Goal: Check status: Check status

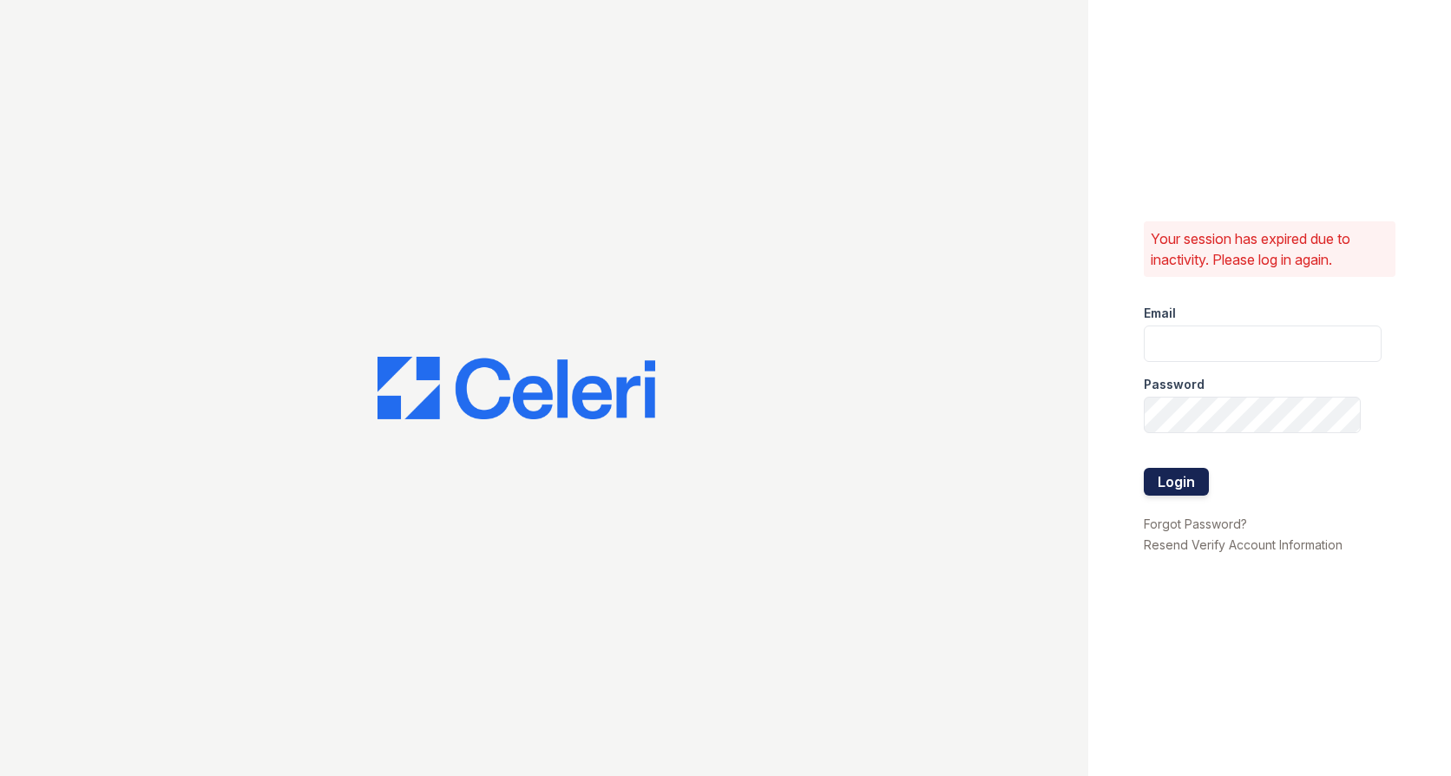
type input "[EMAIL_ADDRESS][DOMAIN_NAME]"
click at [1183, 492] on button "Login" at bounding box center [1176, 482] width 65 height 28
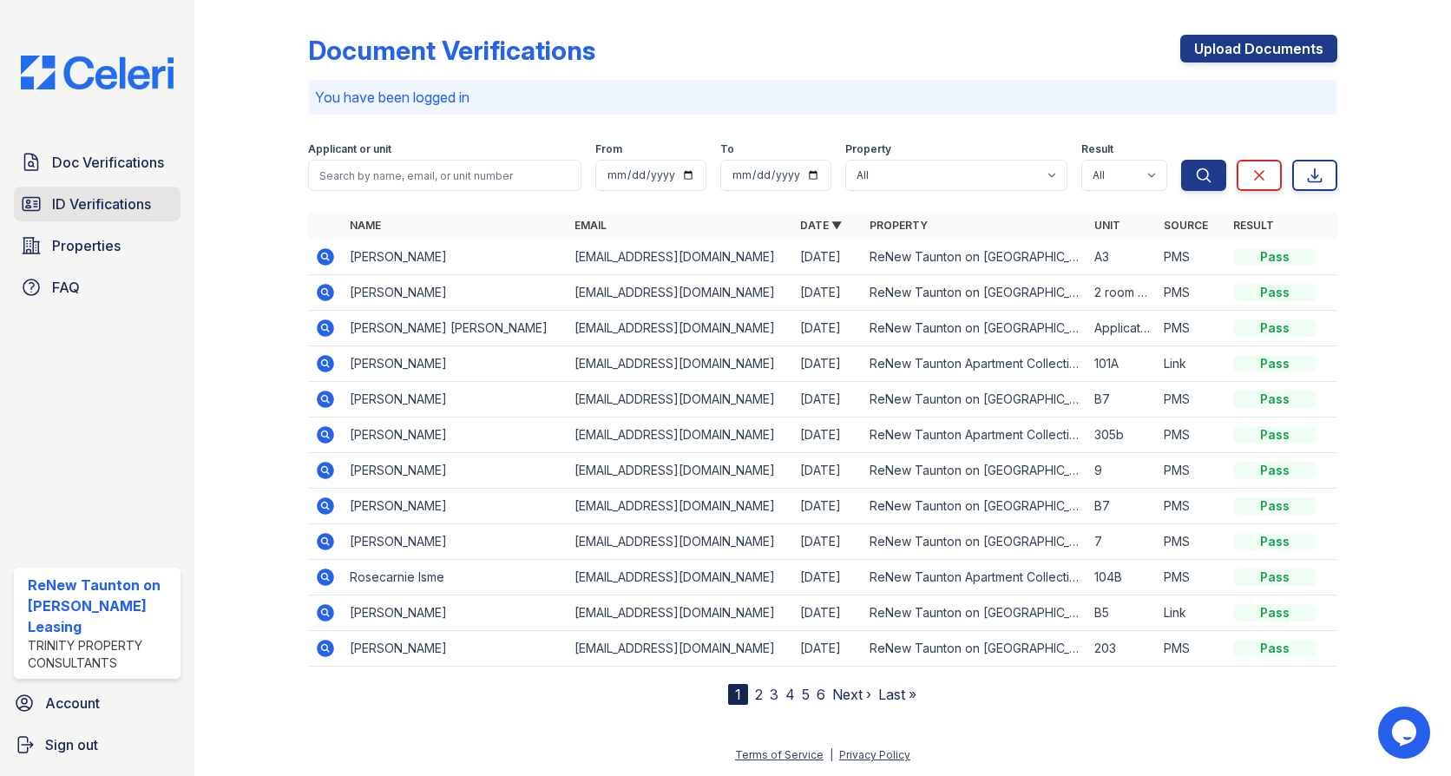
click at [141, 192] on link "ID Verifications" at bounding box center [97, 204] width 167 height 35
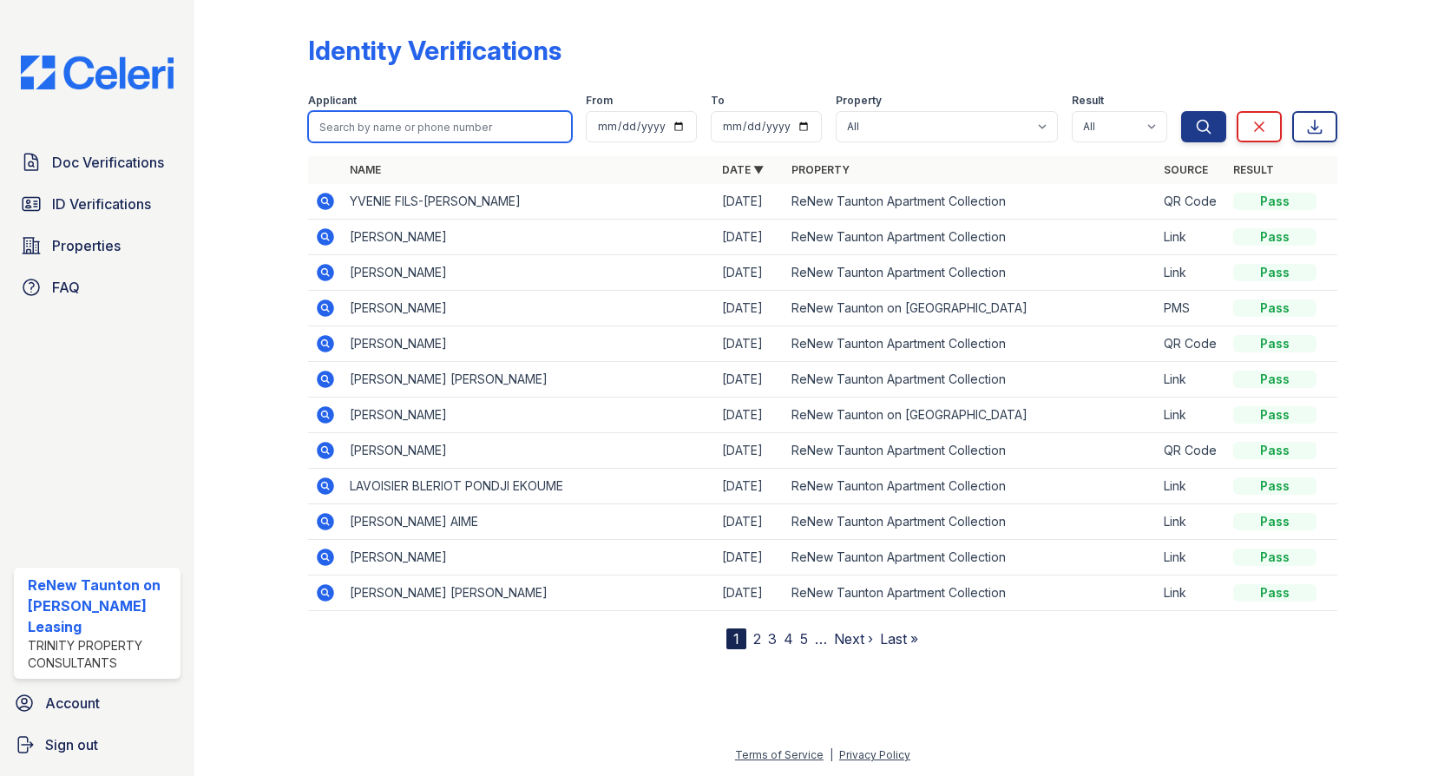
click at [401, 133] on input "search" at bounding box center [440, 126] width 264 height 31
type input "kimberyl"
click at [1181, 111] on button "Search" at bounding box center [1203, 126] width 45 height 31
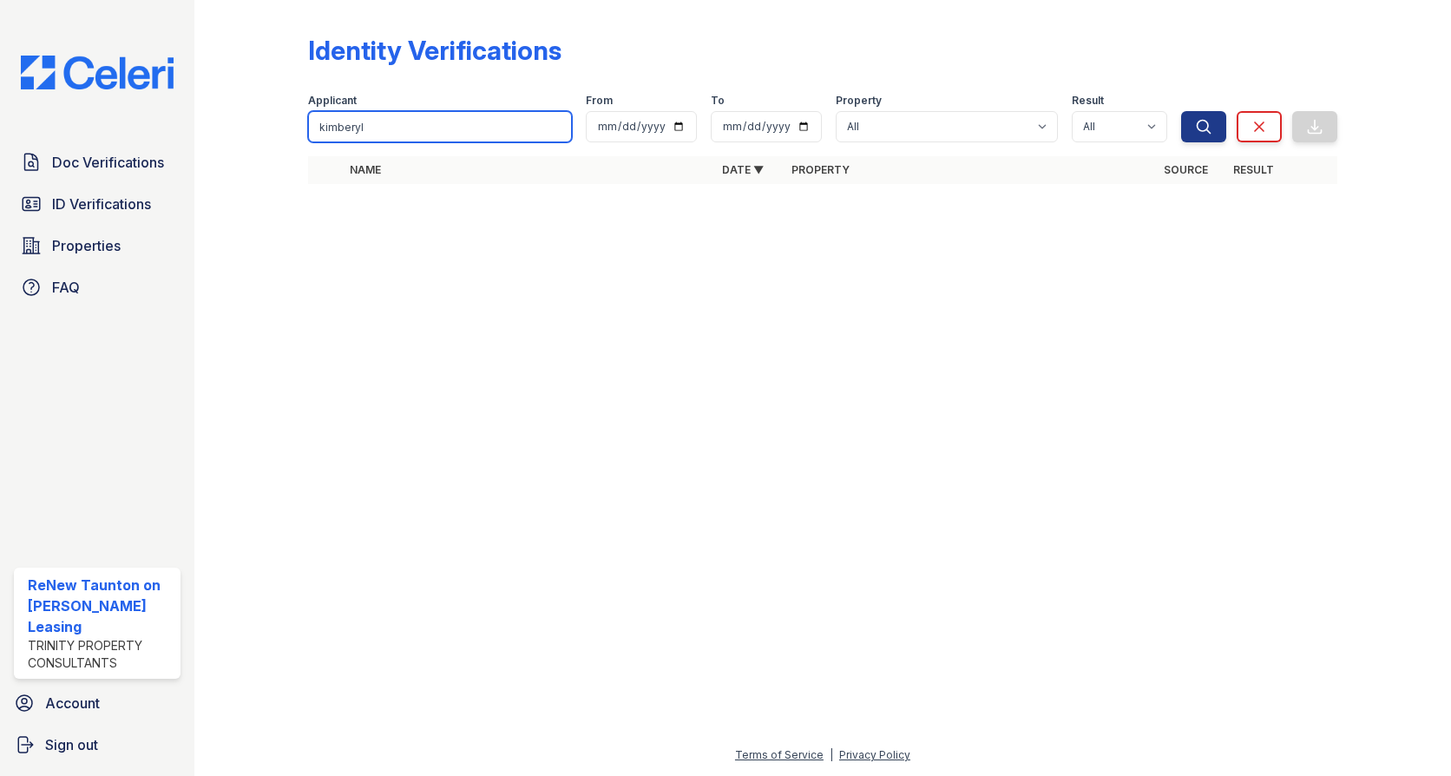
click at [403, 132] on input "kimberyl" at bounding box center [440, 126] width 264 height 31
type input "kimber"
click at [1181, 111] on button "Search" at bounding box center [1203, 126] width 45 height 31
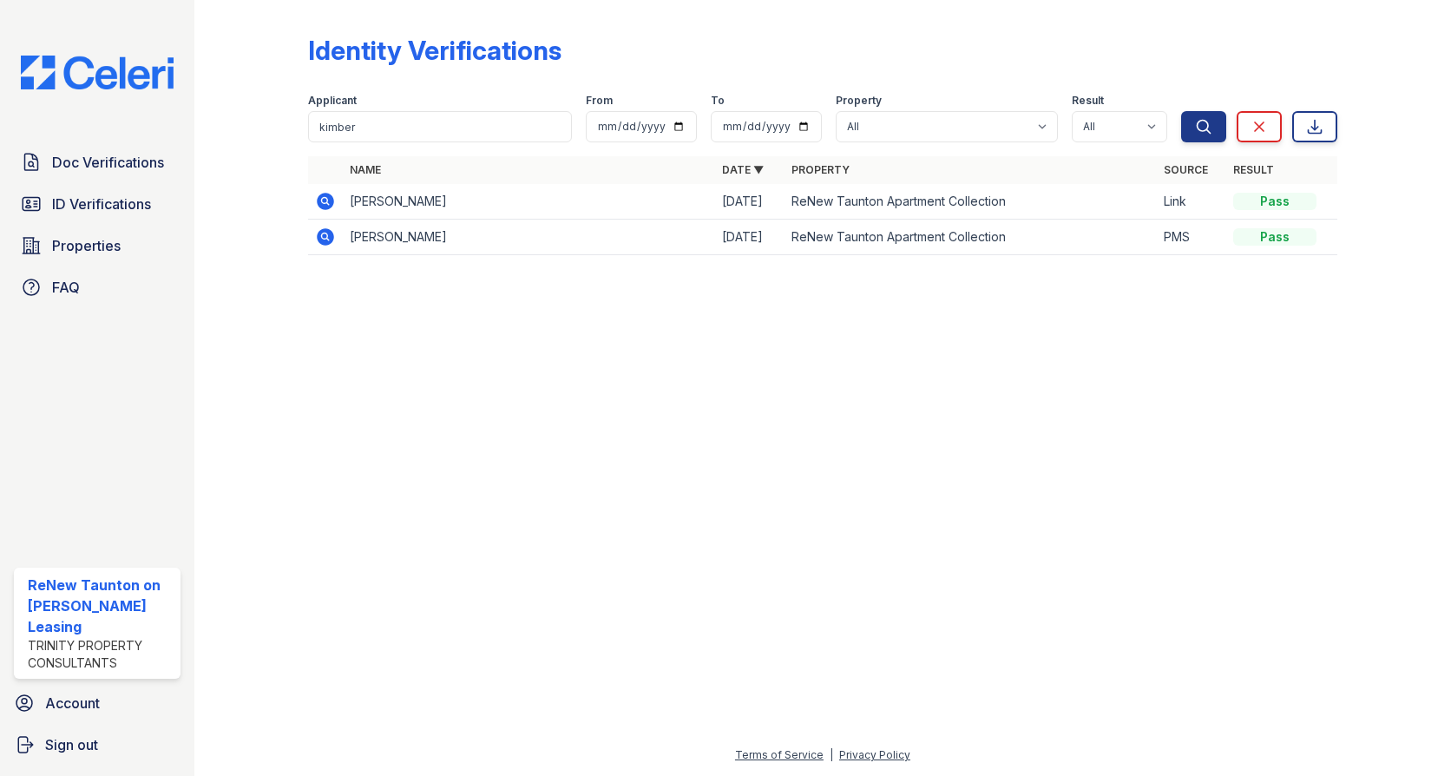
click at [321, 207] on icon at bounding box center [325, 201] width 17 height 17
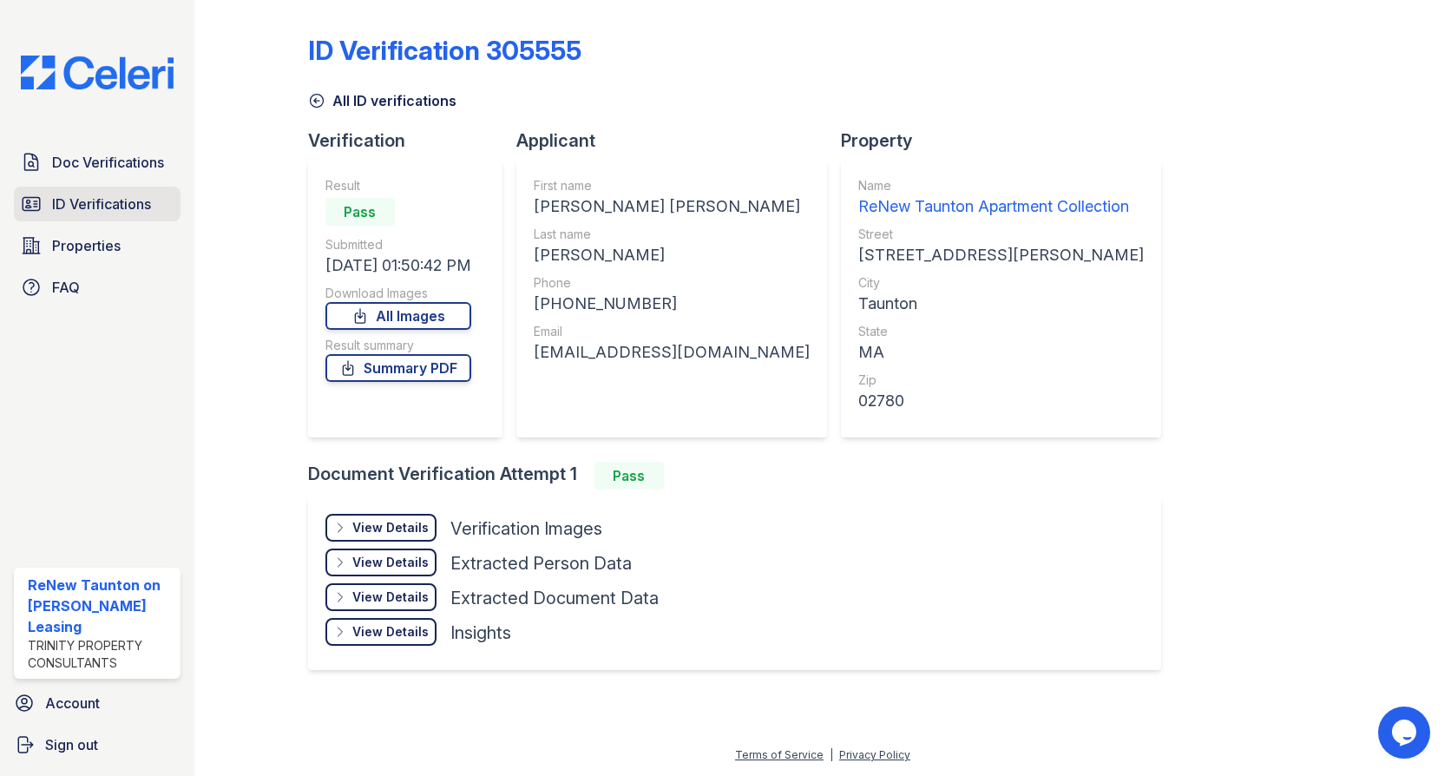
click at [72, 191] on link "ID Verifications" at bounding box center [97, 204] width 167 height 35
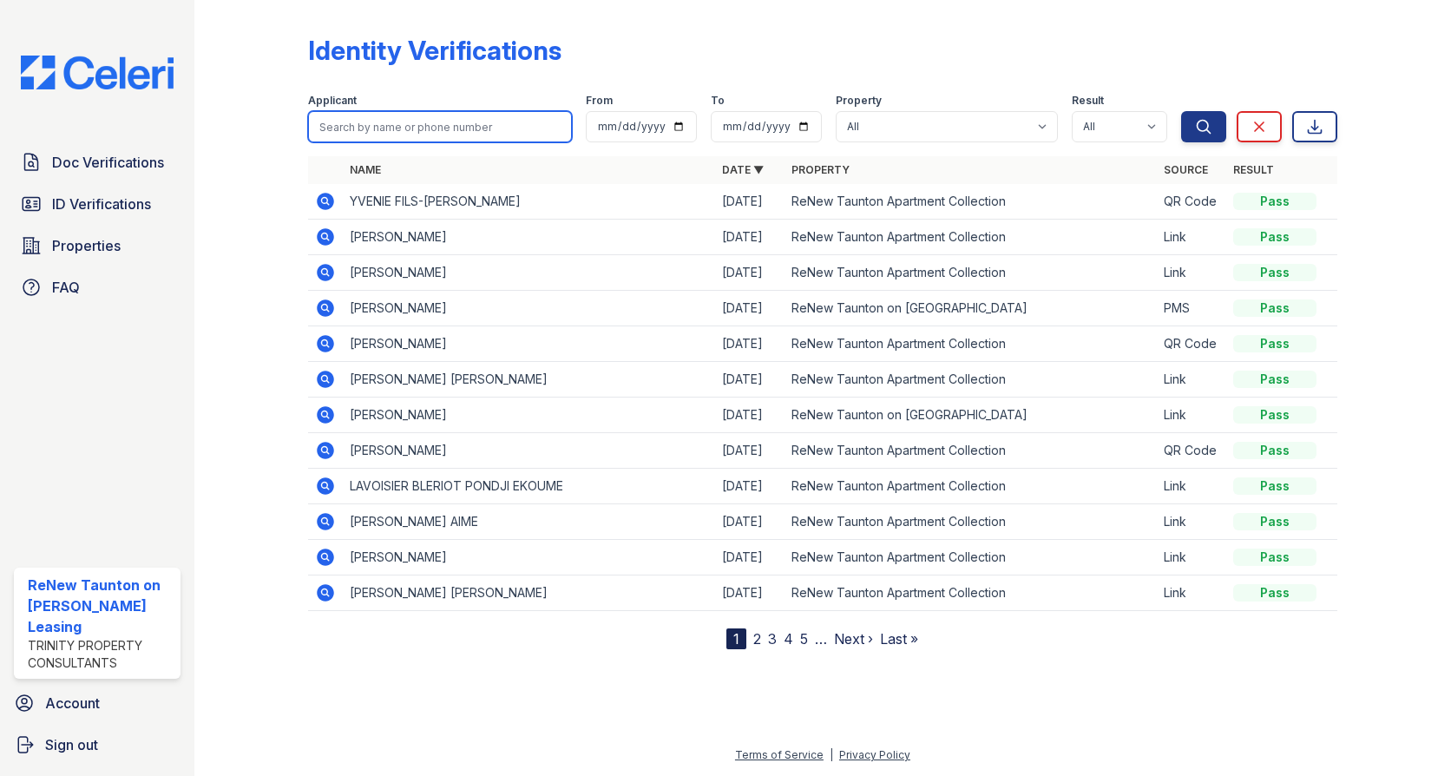
click at [467, 128] on input "search" at bounding box center [440, 126] width 264 height 31
type input "medros"
click at [1181, 111] on button "Search" at bounding box center [1203, 126] width 45 height 31
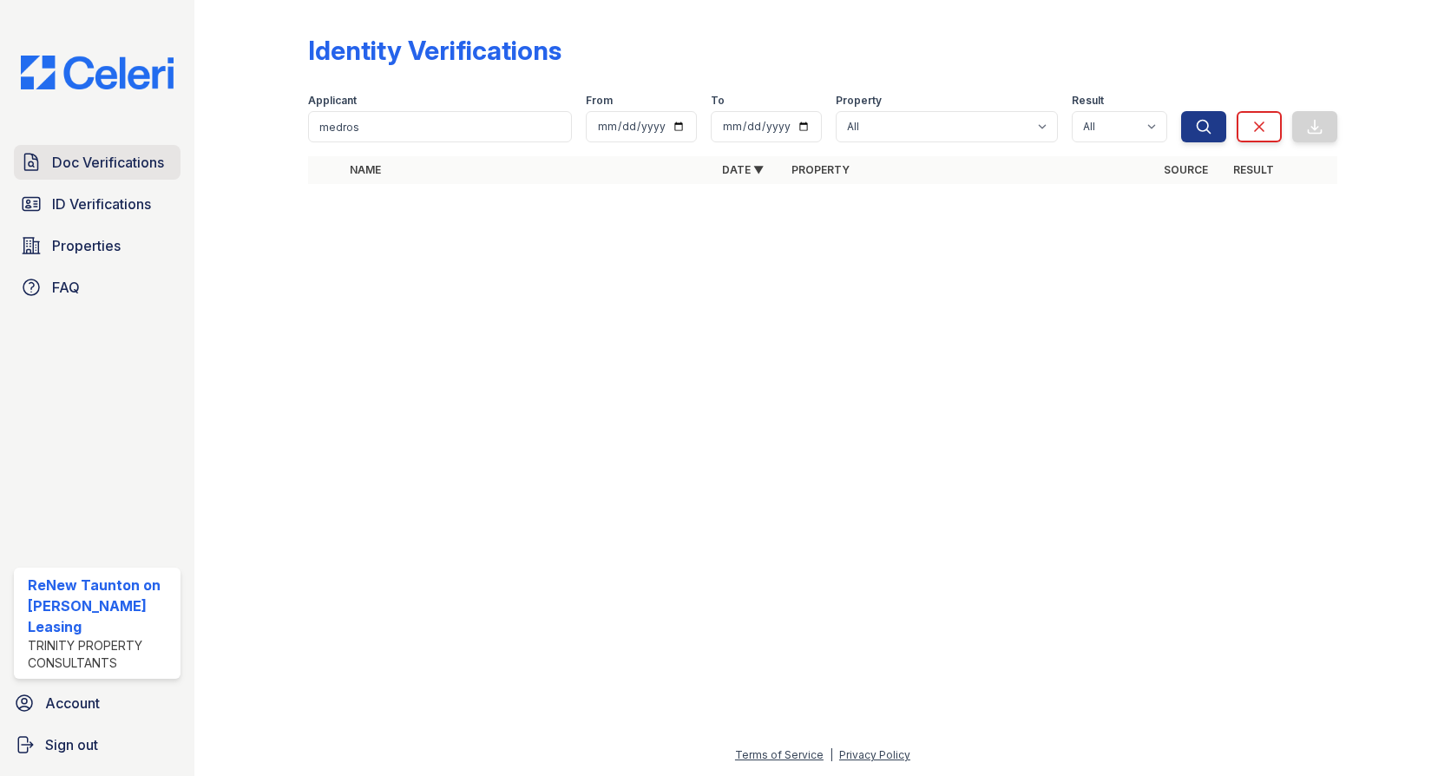
click at [95, 167] on span "Doc Verifications" at bounding box center [108, 162] width 112 height 21
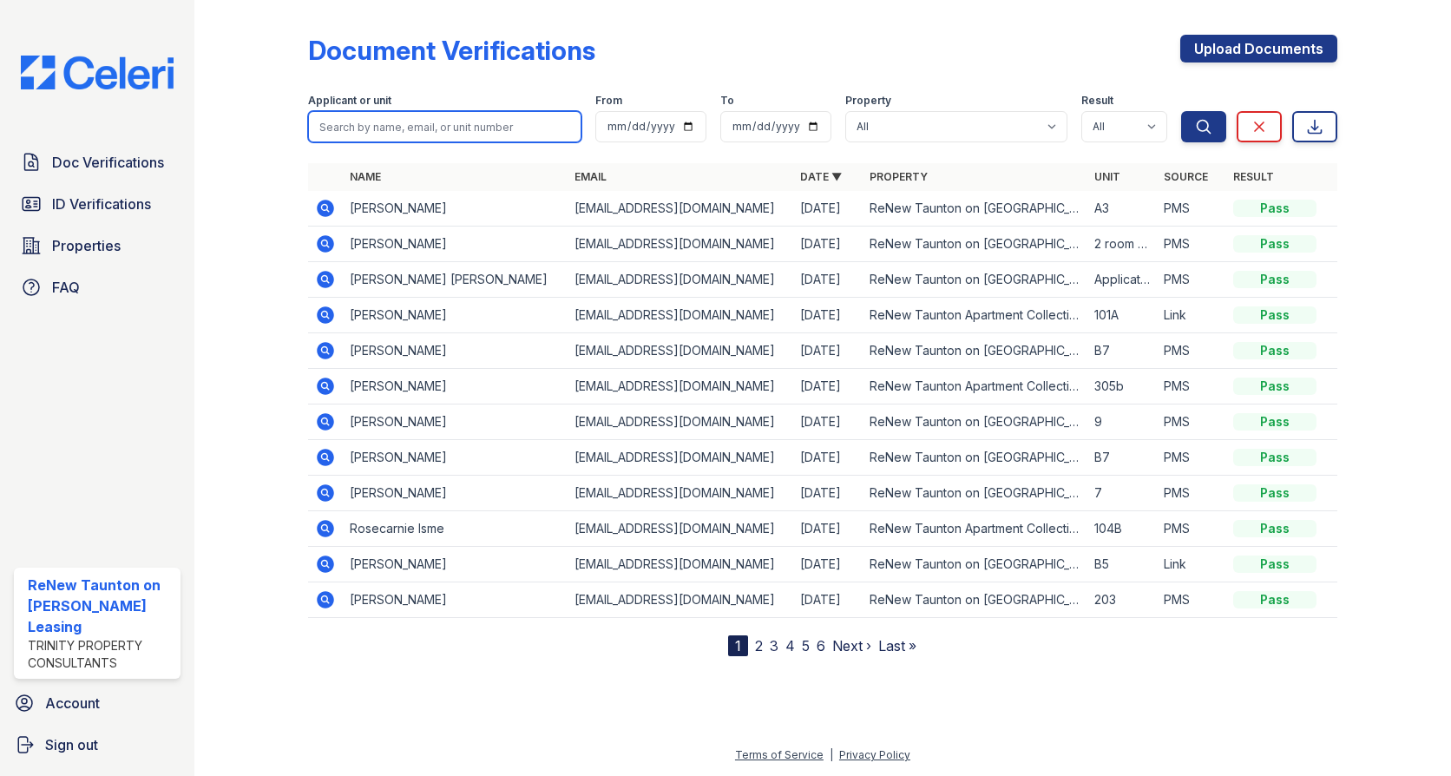
click at [374, 125] on input "search" at bounding box center [444, 126] width 273 height 31
type input "medros"
click at [1181, 111] on button "Search" at bounding box center [1203, 126] width 45 height 31
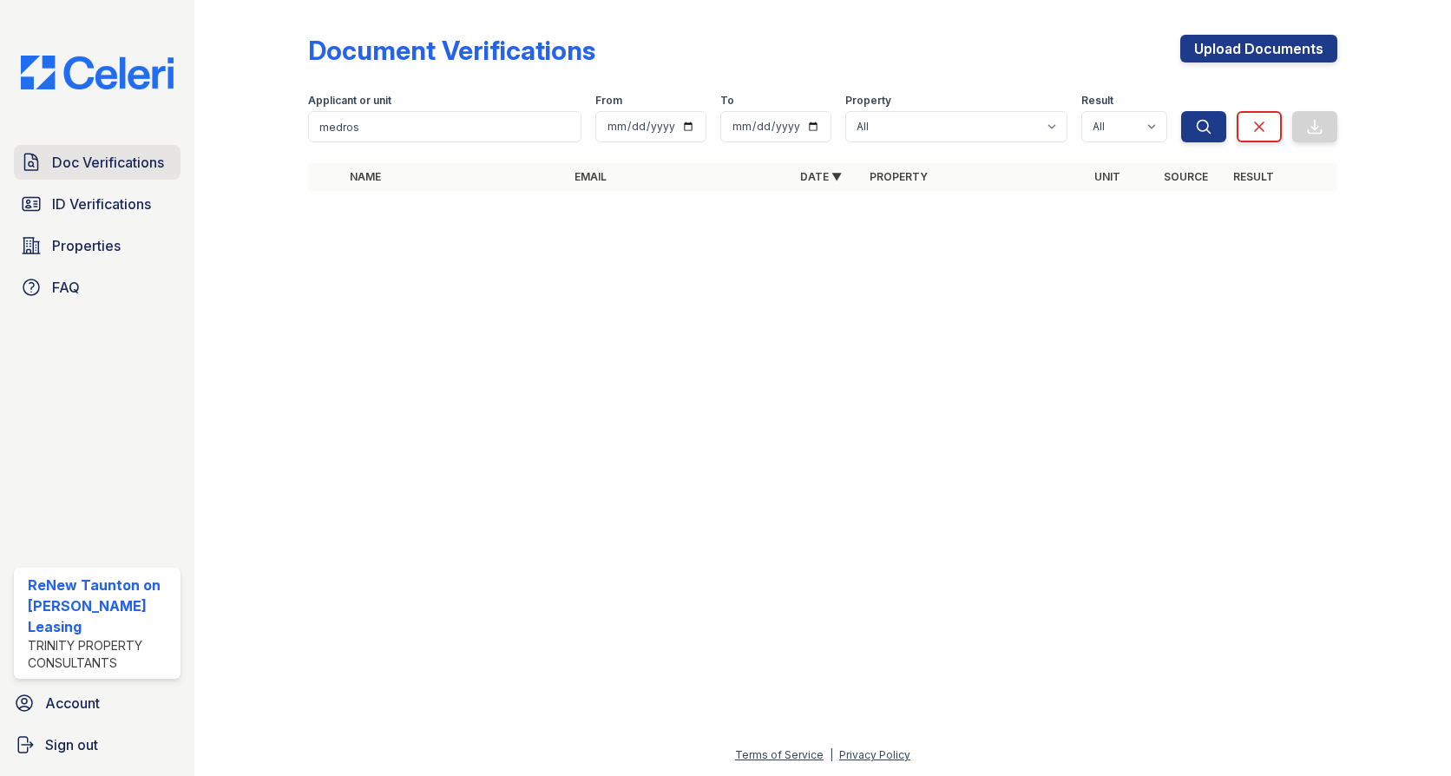
click at [96, 157] on span "Doc Verifications" at bounding box center [108, 162] width 112 height 21
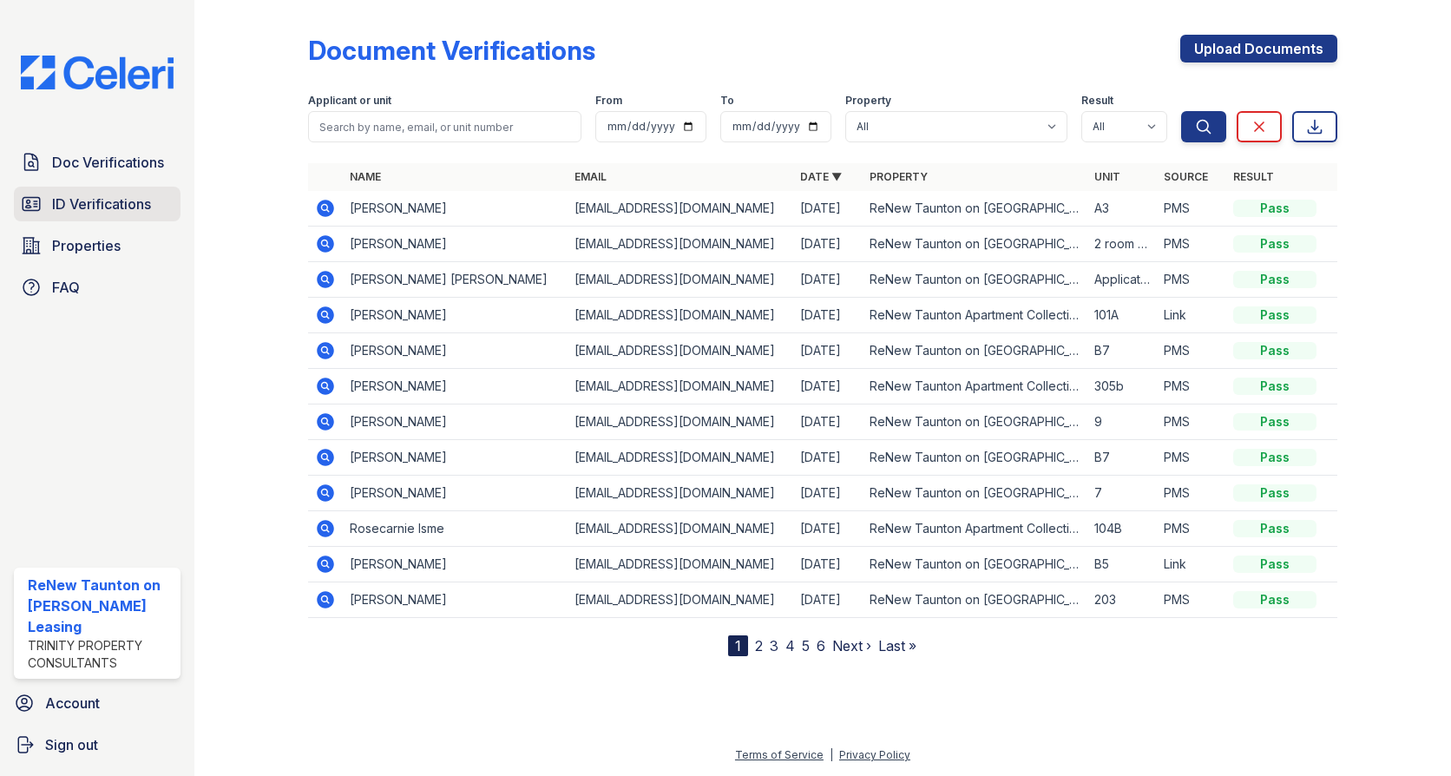
click at [95, 200] on span "ID Verifications" at bounding box center [101, 204] width 99 height 21
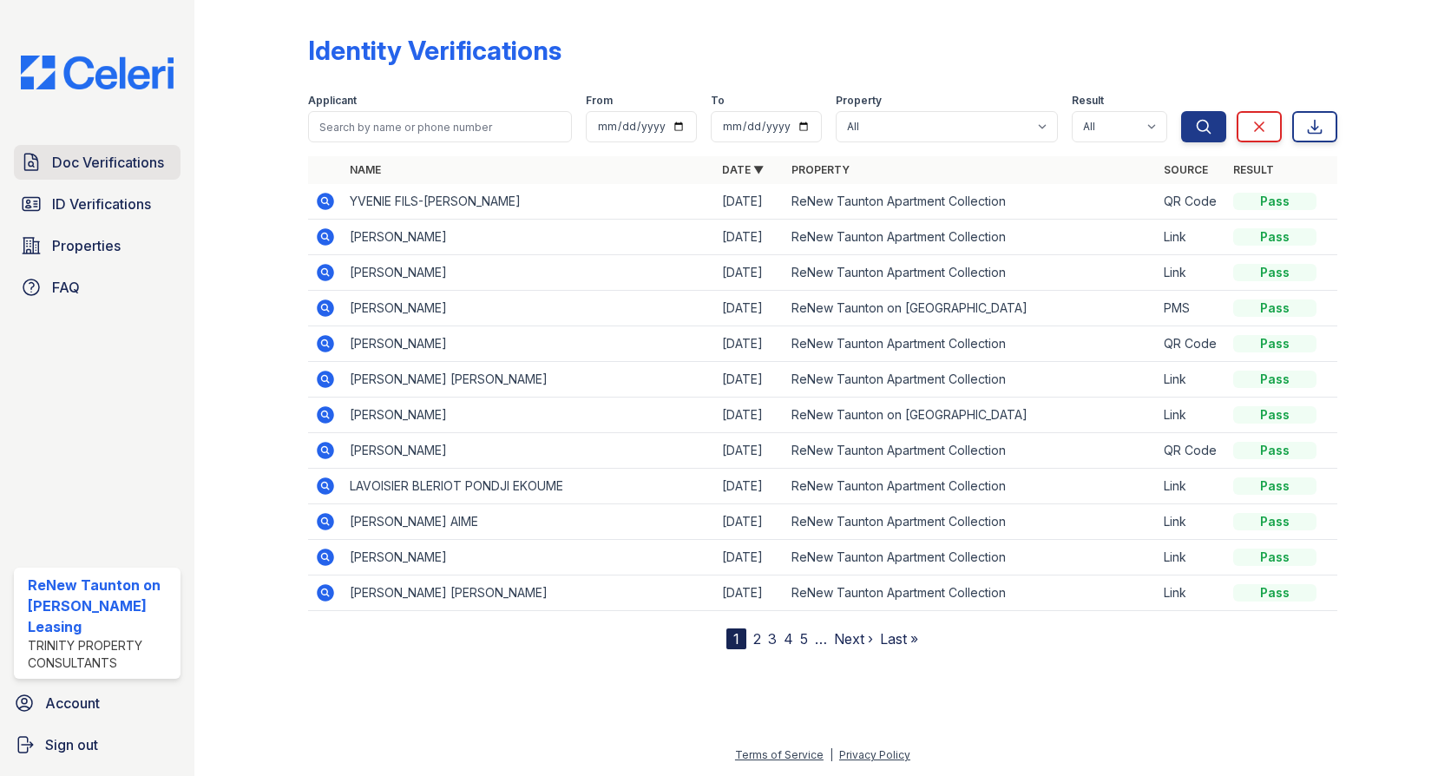
click at [106, 162] on span "Doc Verifications" at bounding box center [108, 162] width 112 height 21
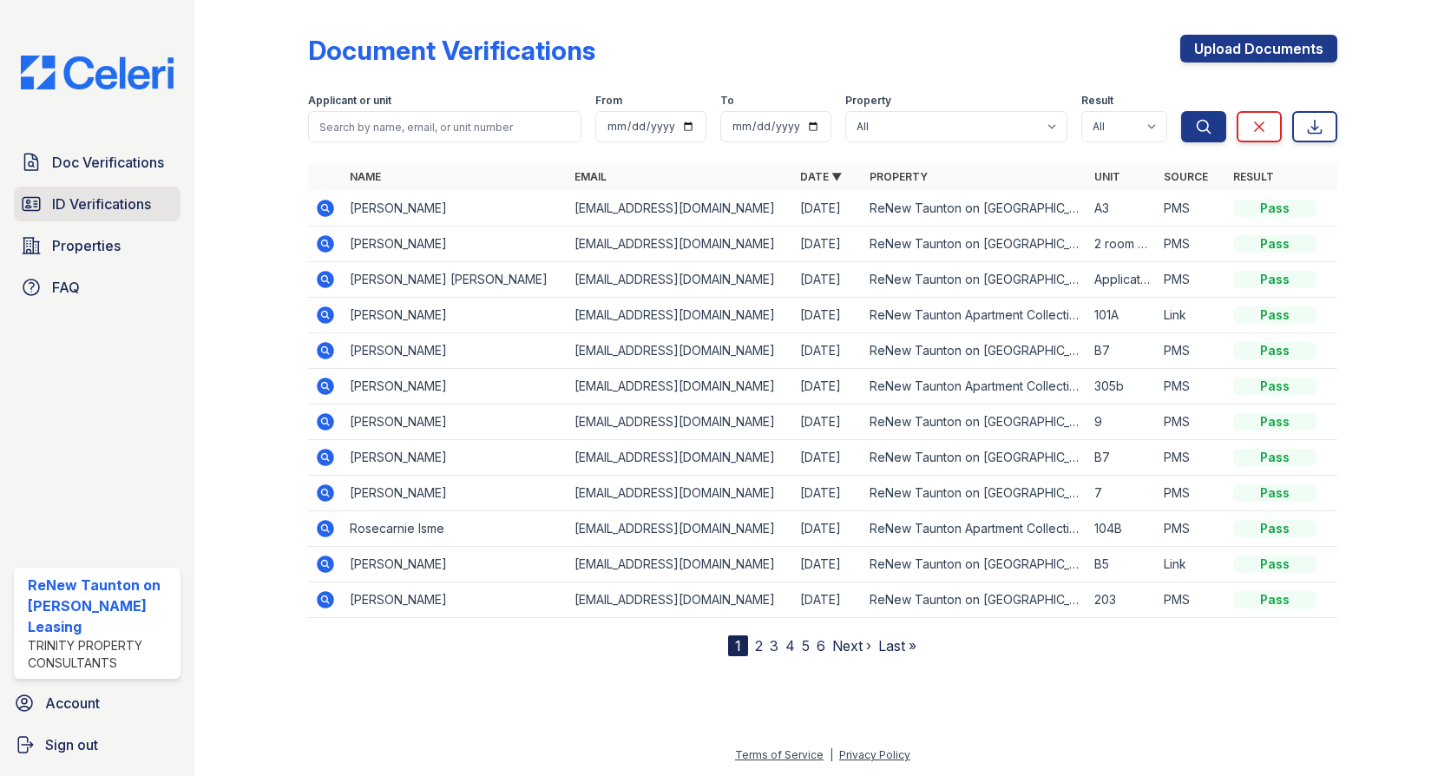
click at [122, 209] on span "ID Verifications" at bounding box center [101, 204] width 99 height 21
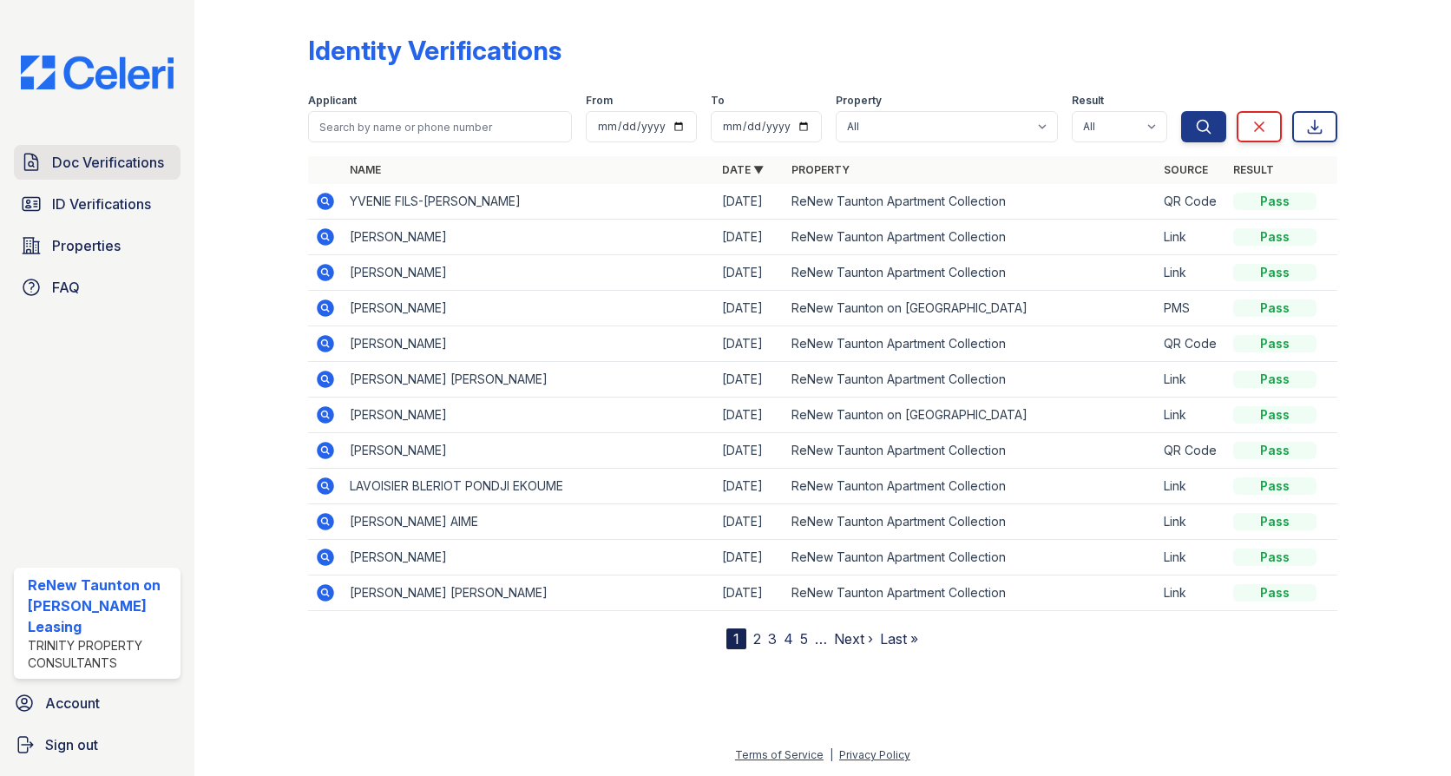
click at [124, 174] on link "Doc Verifications" at bounding box center [97, 162] width 167 height 35
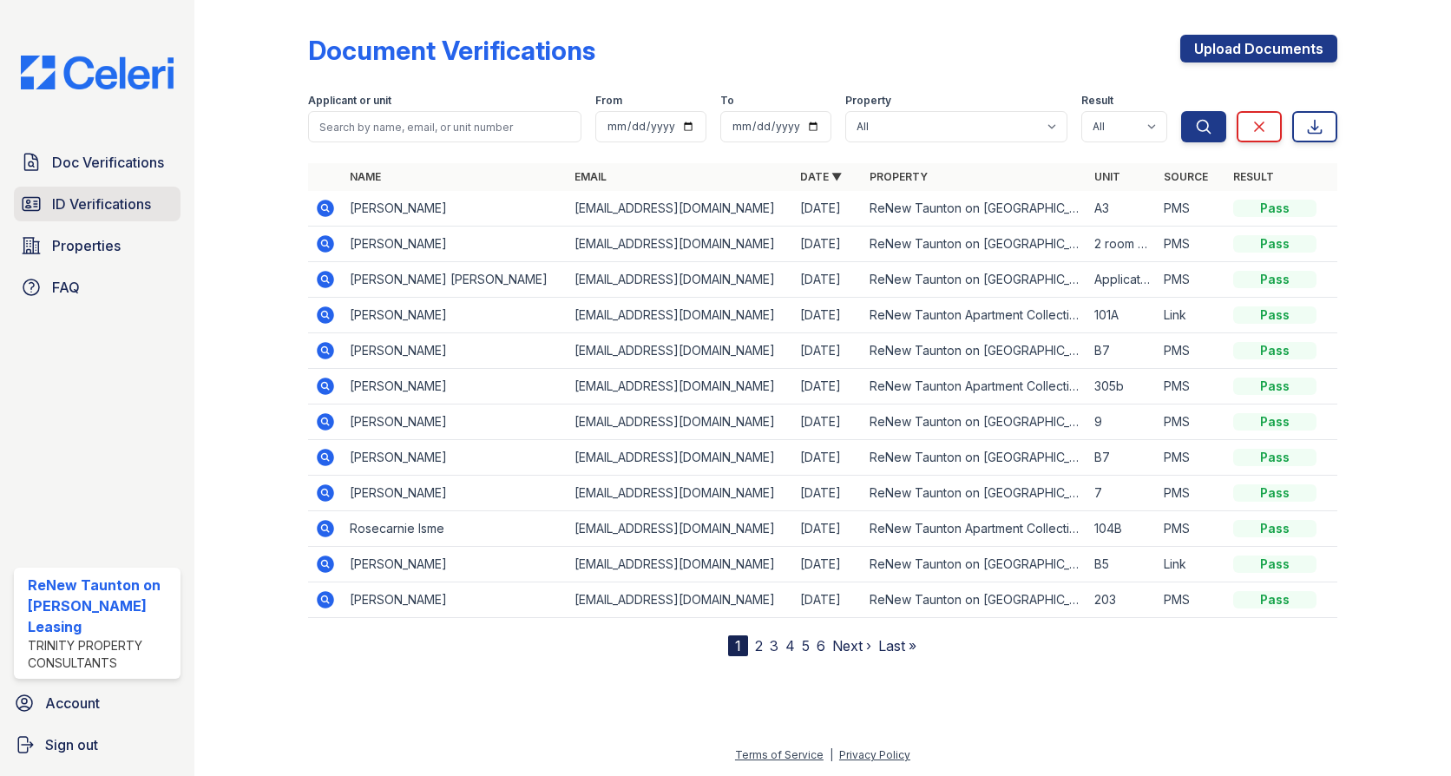
click at [124, 207] on span "ID Verifications" at bounding box center [101, 204] width 99 height 21
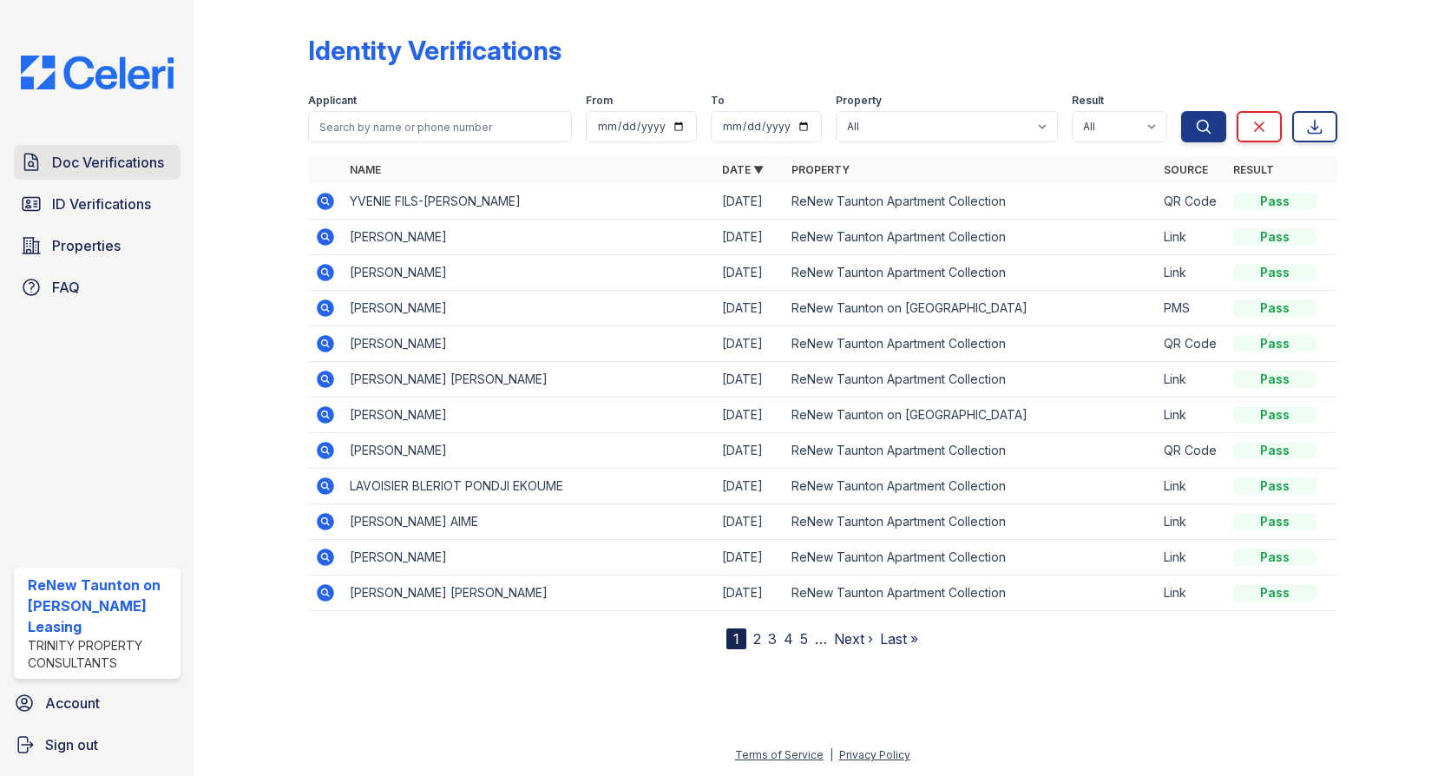
click at [82, 147] on link "Doc Verifications" at bounding box center [97, 162] width 167 height 35
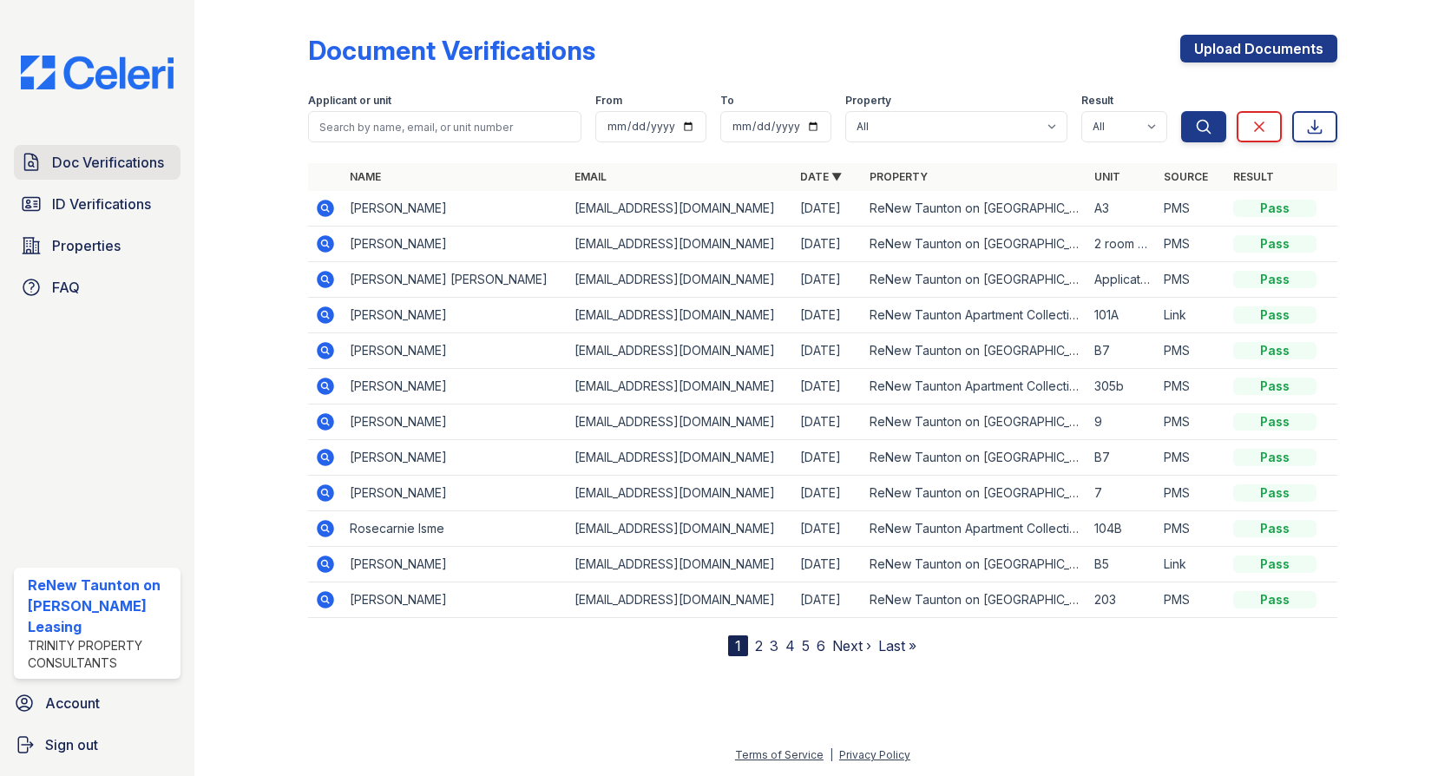
click at [95, 177] on link "Doc Verifications" at bounding box center [97, 162] width 167 height 35
click at [115, 207] on span "ID Verifications" at bounding box center [101, 204] width 99 height 21
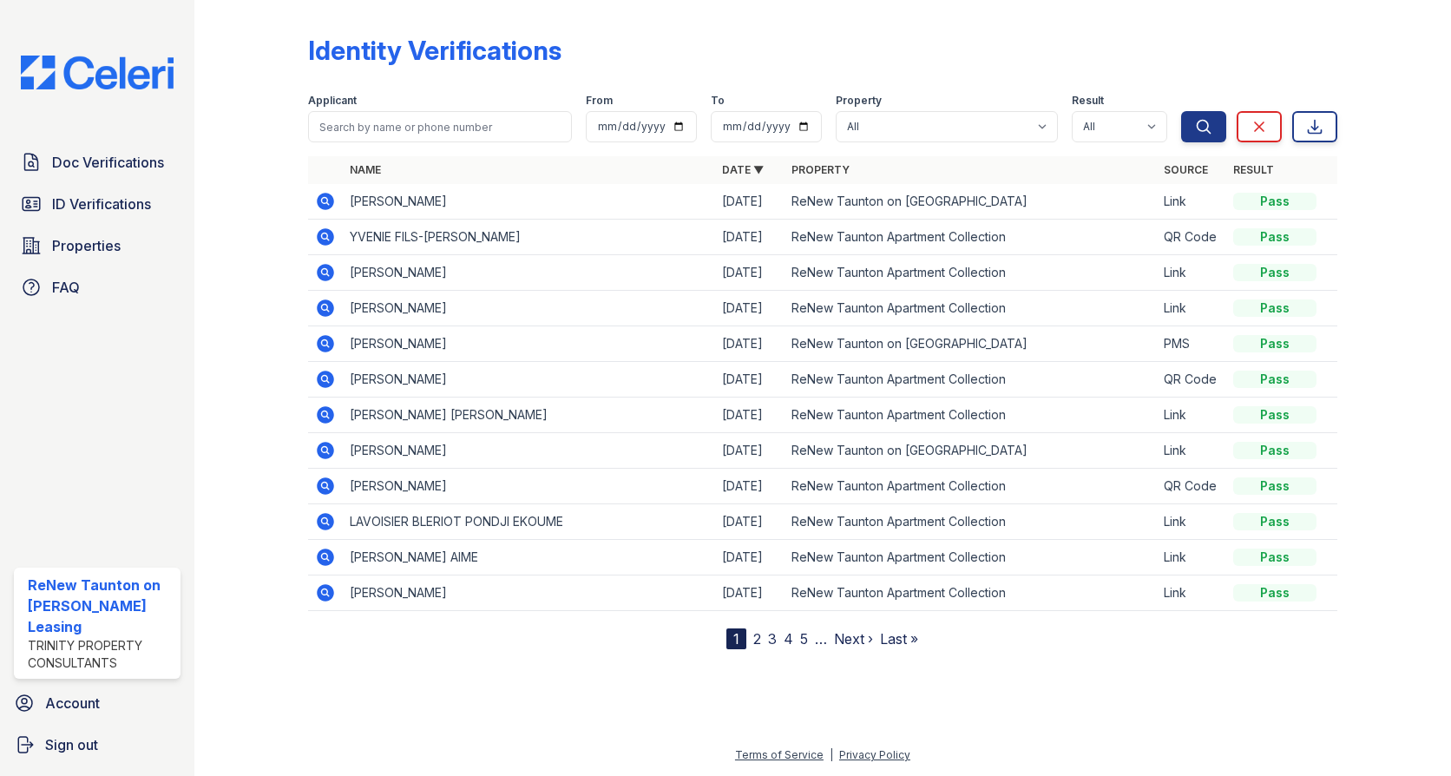
click at [327, 200] on icon at bounding box center [325, 201] width 21 height 21
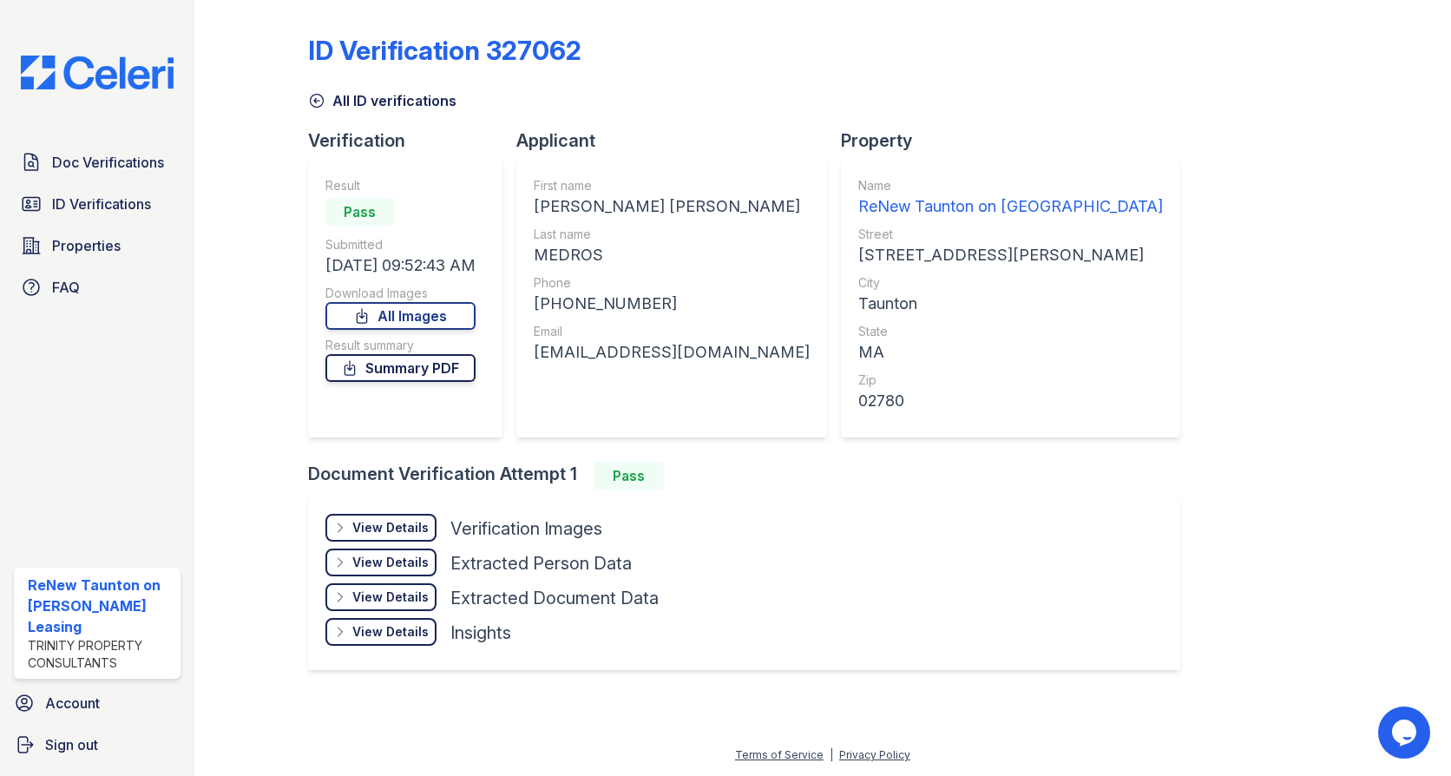
click at [410, 365] on link "Summary PDF" at bounding box center [400, 368] width 150 height 28
click at [420, 318] on link "All Images" at bounding box center [400, 316] width 150 height 28
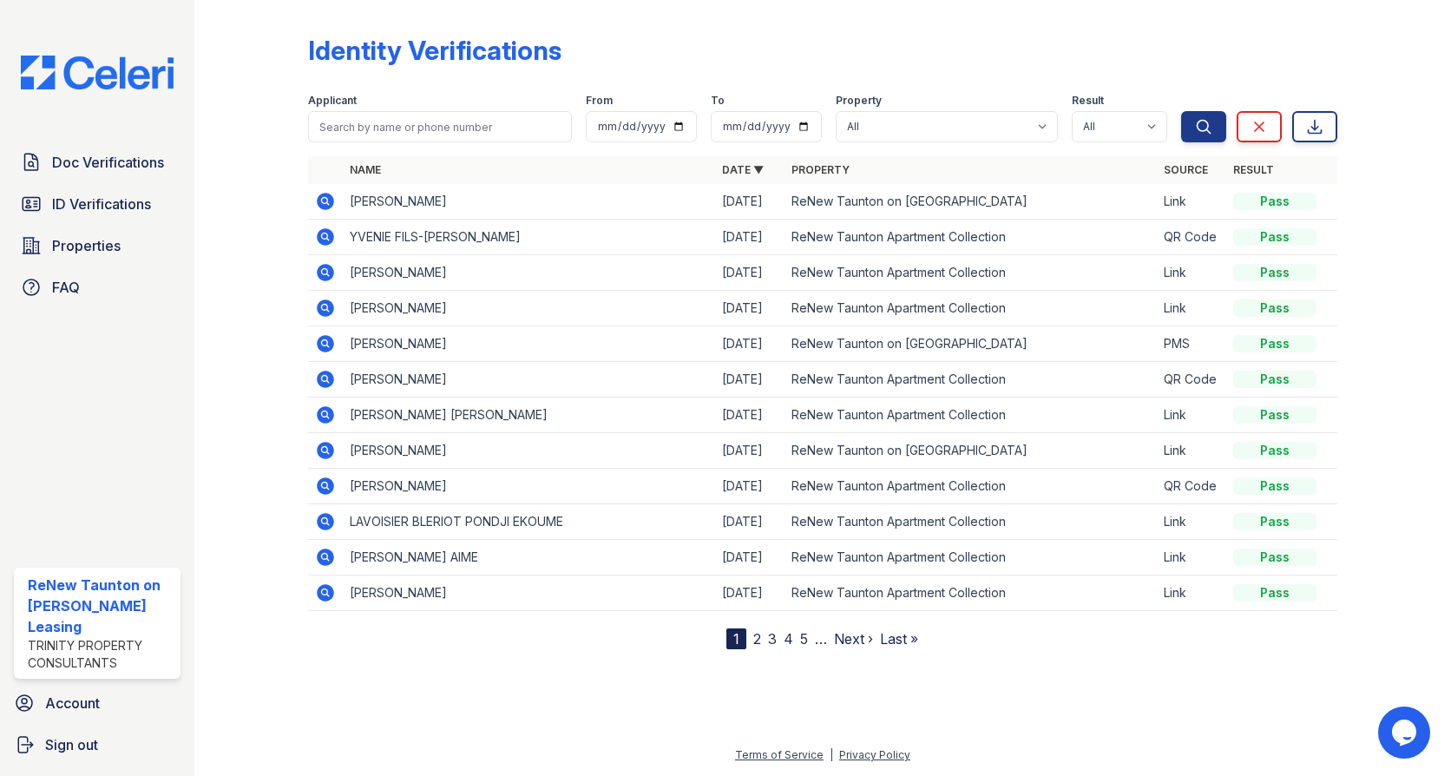
click at [331, 200] on icon at bounding box center [325, 201] width 17 height 17
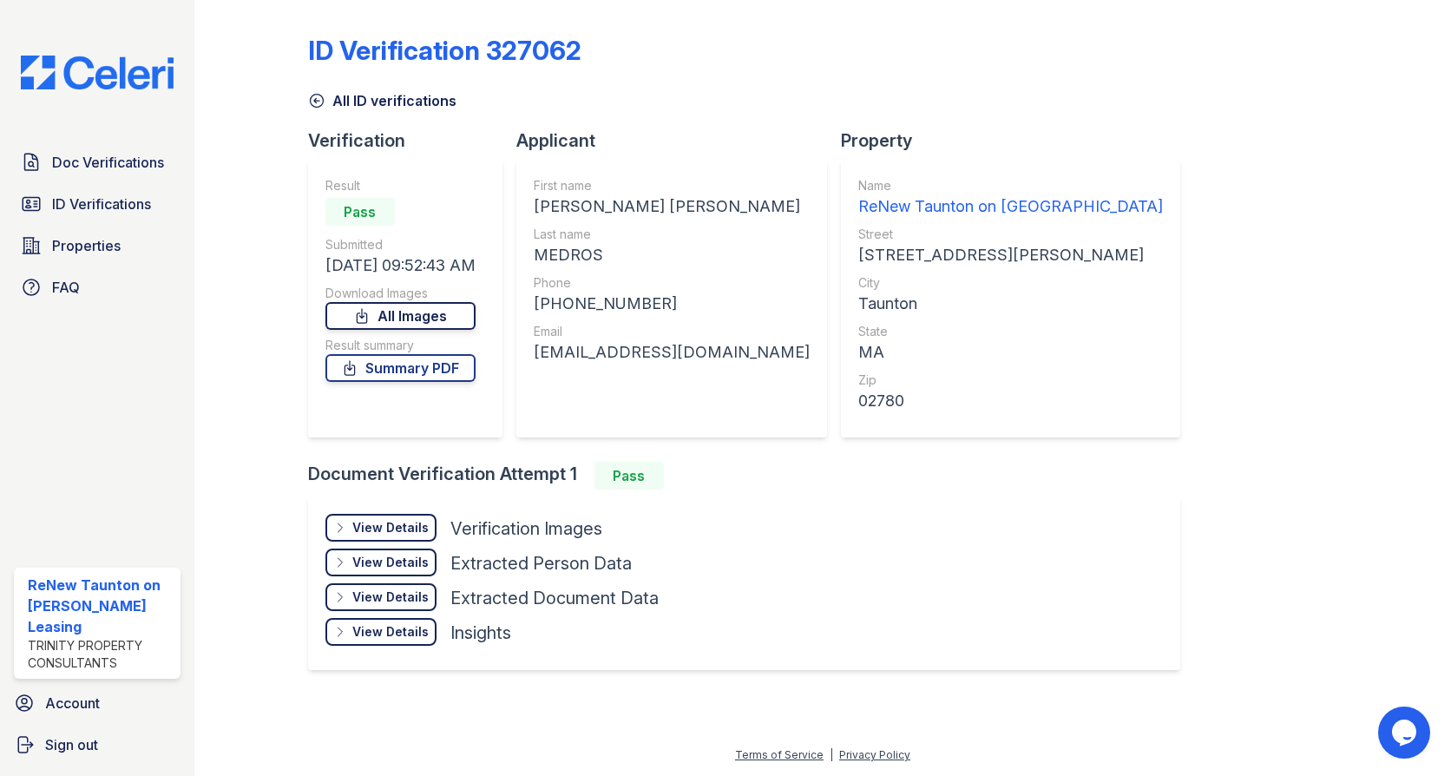
click at [387, 302] on link "All Images" at bounding box center [400, 316] width 150 height 28
click at [395, 321] on link "All Images" at bounding box center [400, 316] width 150 height 28
click at [413, 377] on link "Summary PDF" at bounding box center [400, 368] width 150 height 28
click at [418, 368] on link "Summary PDF" at bounding box center [400, 368] width 150 height 28
click at [121, 148] on link "Doc Verifications" at bounding box center [97, 162] width 167 height 35
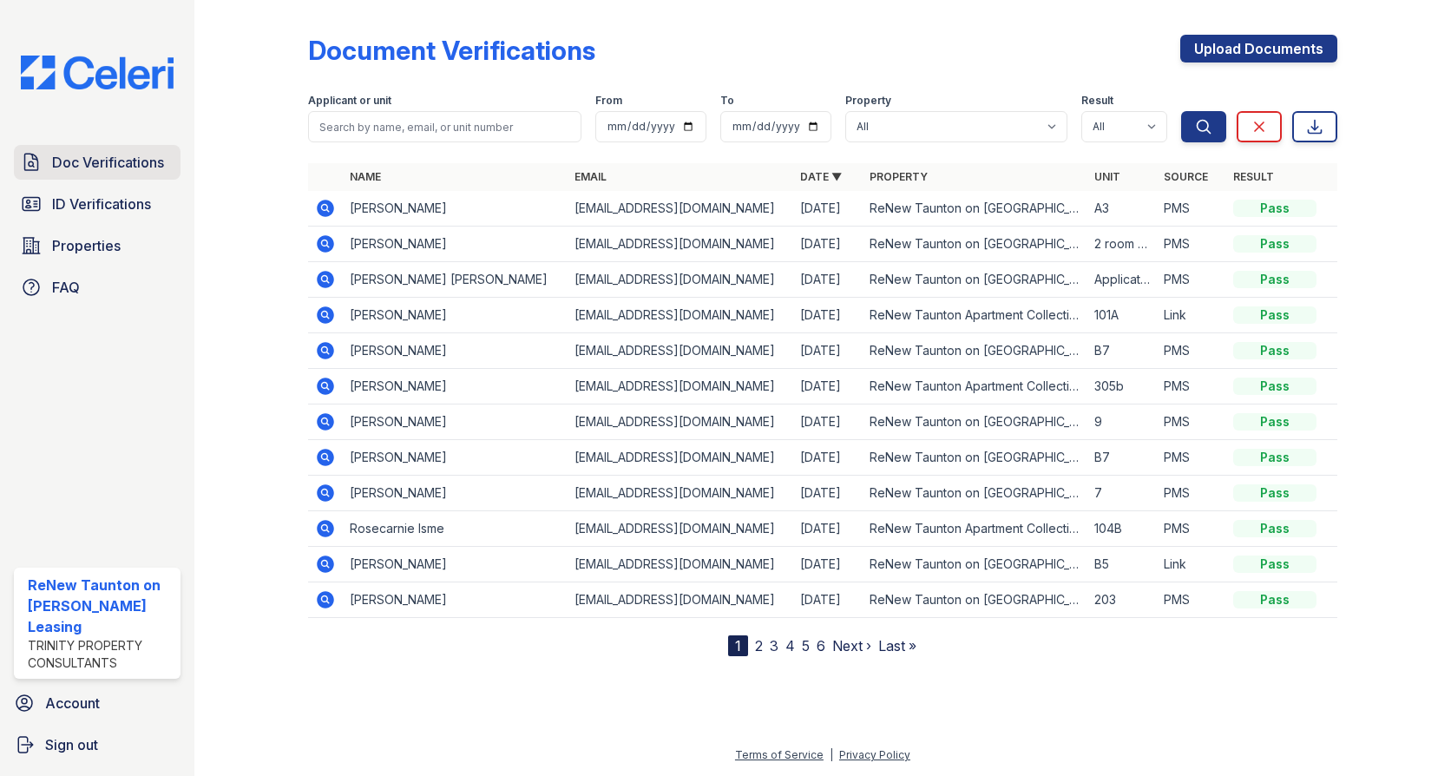
click at [133, 160] on span "Doc Verifications" at bounding box center [108, 162] width 112 height 21
click at [138, 198] on span "ID Verifications" at bounding box center [101, 204] width 99 height 21
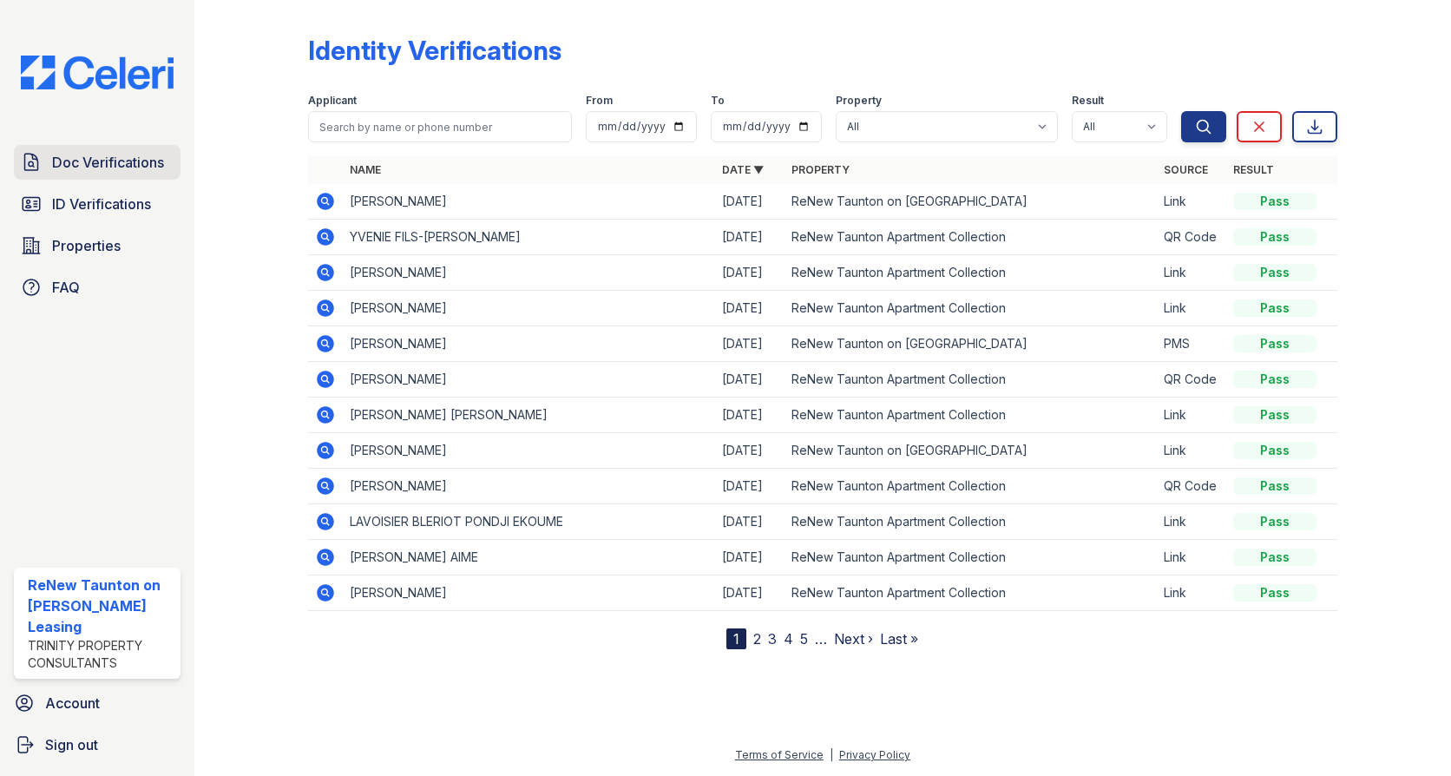
click at [159, 161] on span "Doc Verifications" at bounding box center [108, 162] width 112 height 21
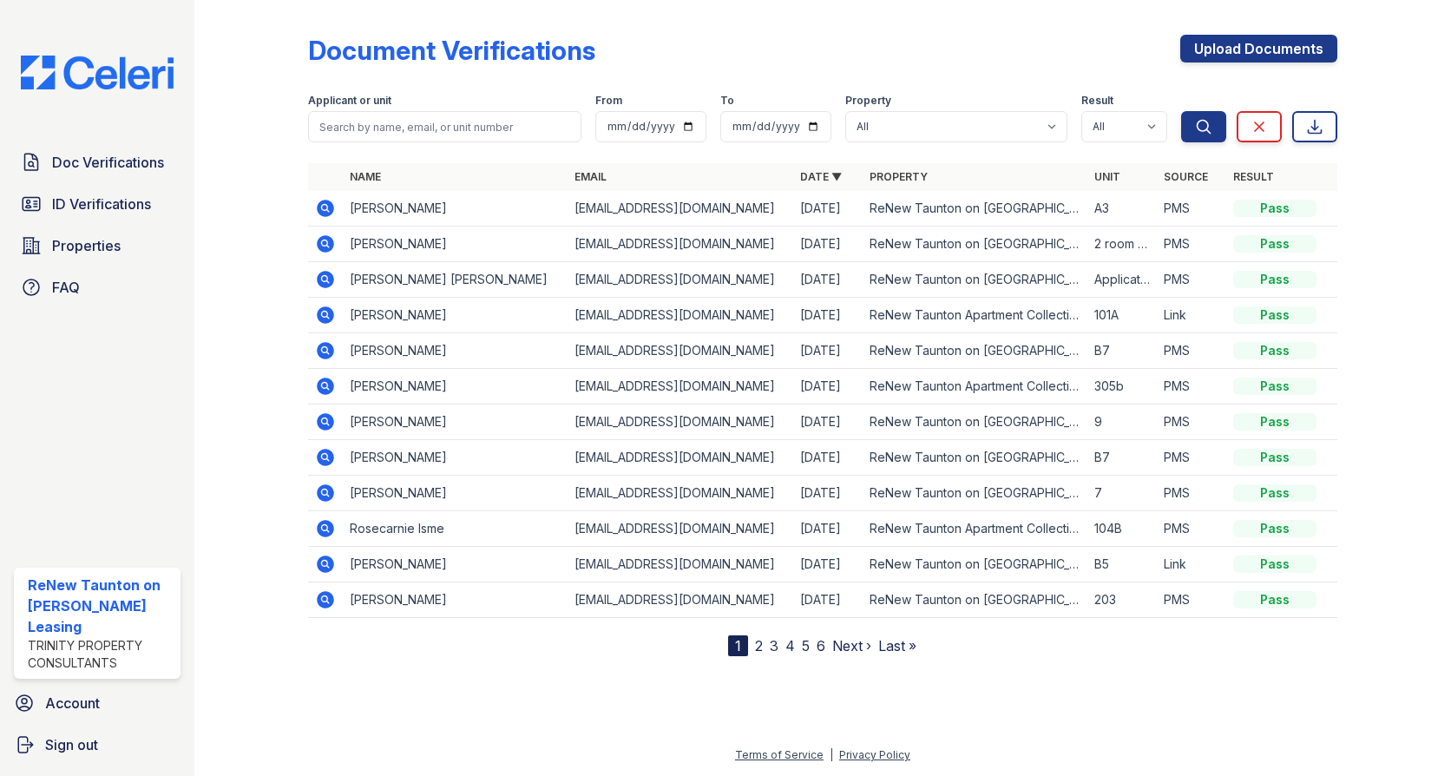
click at [123, 196] on span "ID Verifications" at bounding box center [101, 204] width 99 height 21
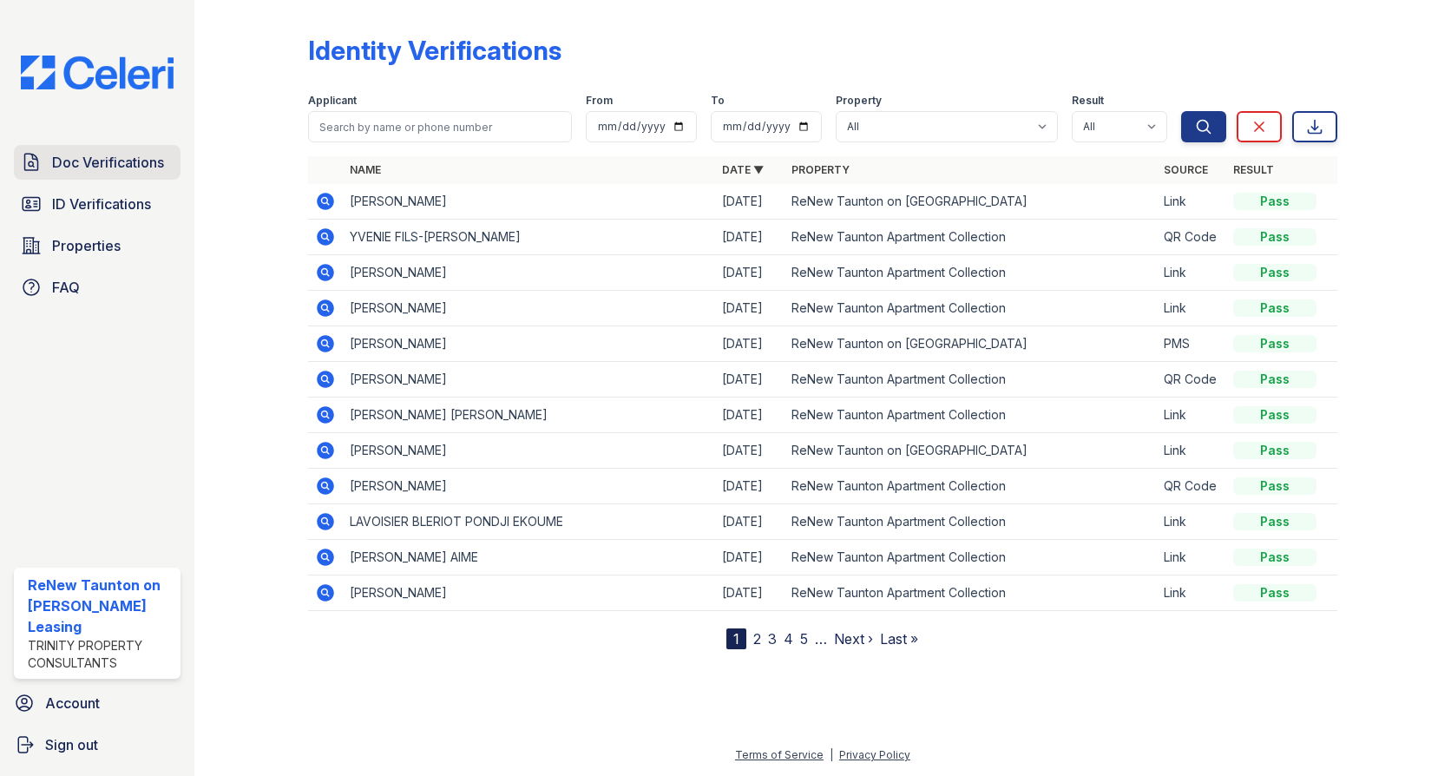
click at [126, 165] on span "Doc Verifications" at bounding box center [108, 162] width 112 height 21
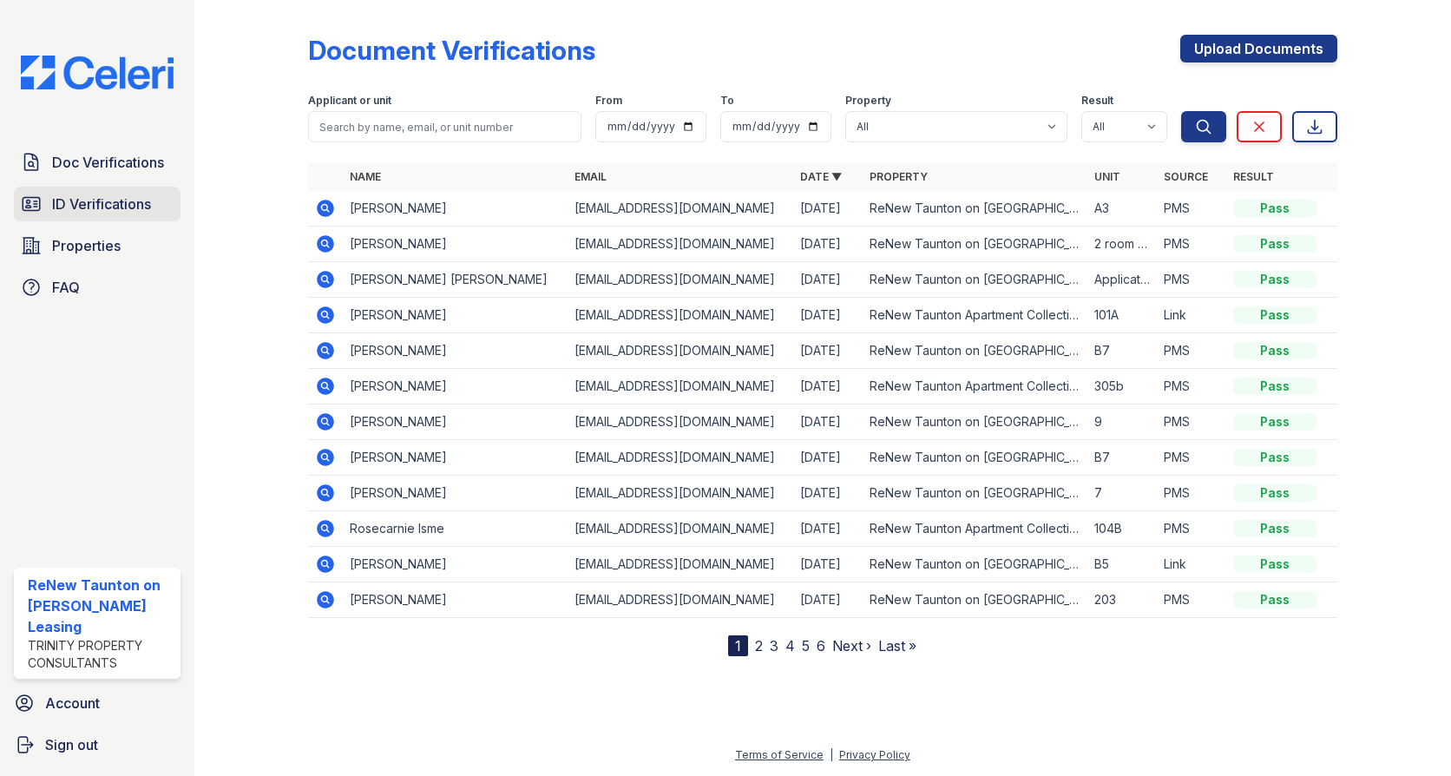
click at [131, 201] on span "ID Verifications" at bounding box center [101, 204] width 99 height 21
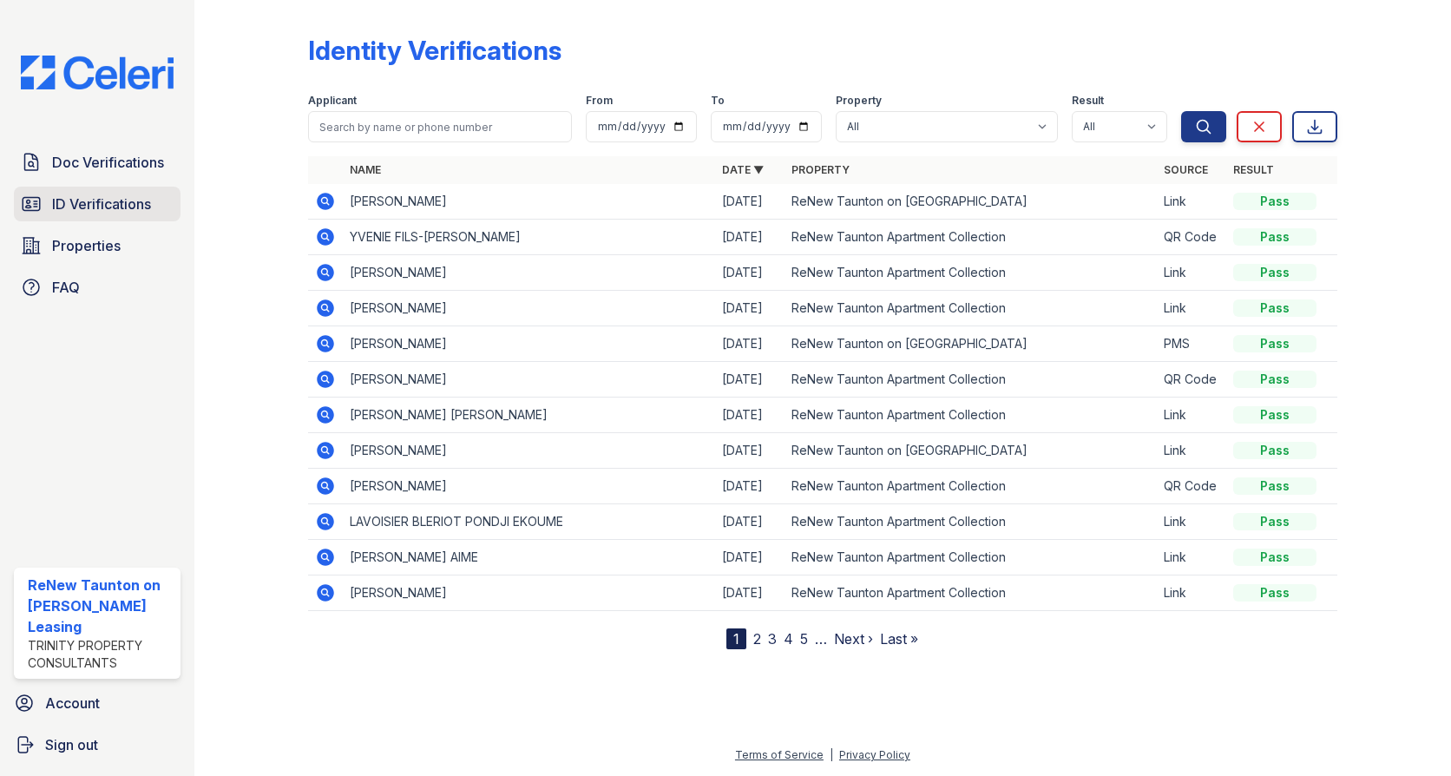
click at [62, 207] on span "ID Verifications" at bounding box center [101, 204] width 99 height 21
click at [95, 212] on span "ID Verifications" at bounding box center [101, 204] width 99 height 21
click at [95, 207] on span "ID Verifications" at bounding box center [101, 204] width 99 height 21
click at [327, 590] on icon at bounding box center [325, 592] width 21 height 21
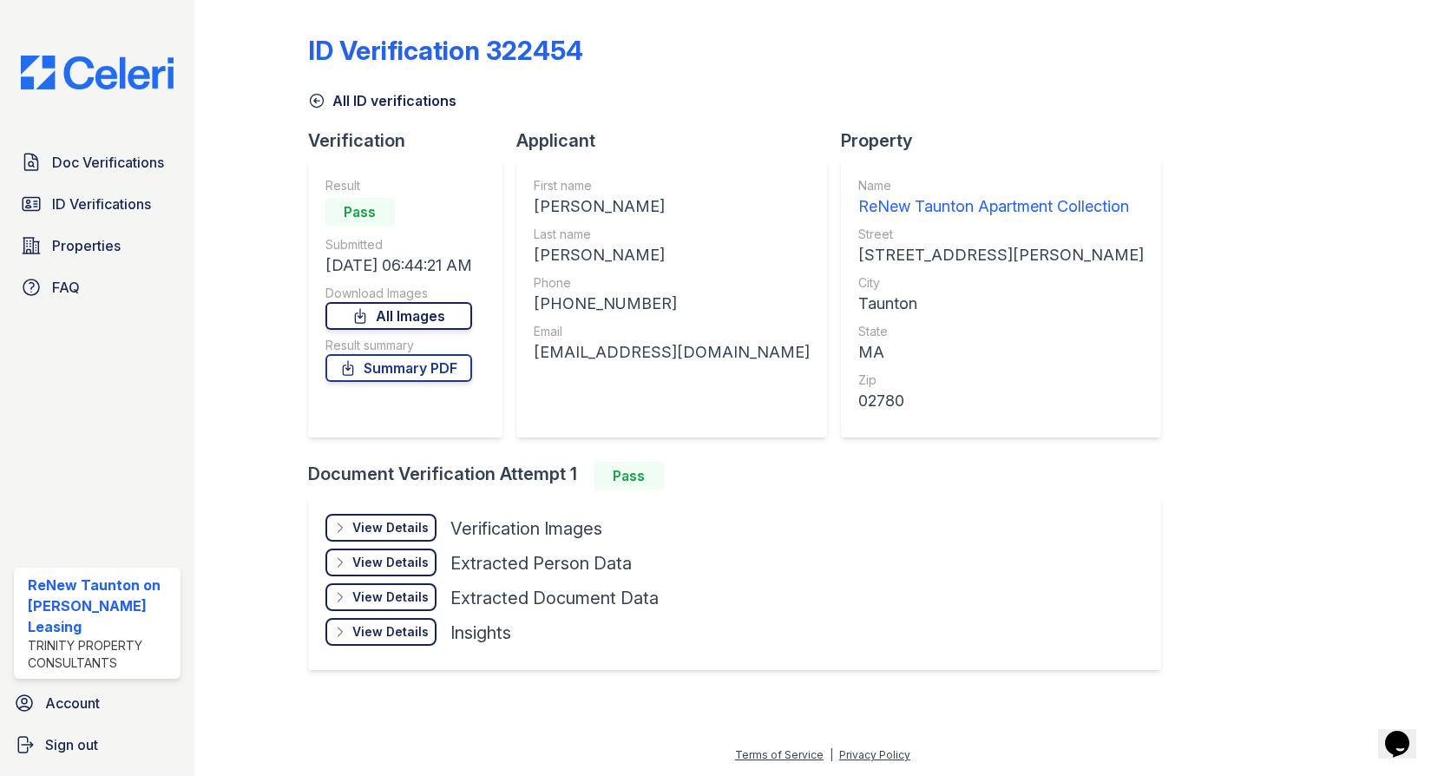
click at [411, 323] on link "All Images" at bounding box center [398, 316] width 147 height 28
